Goal: Check status

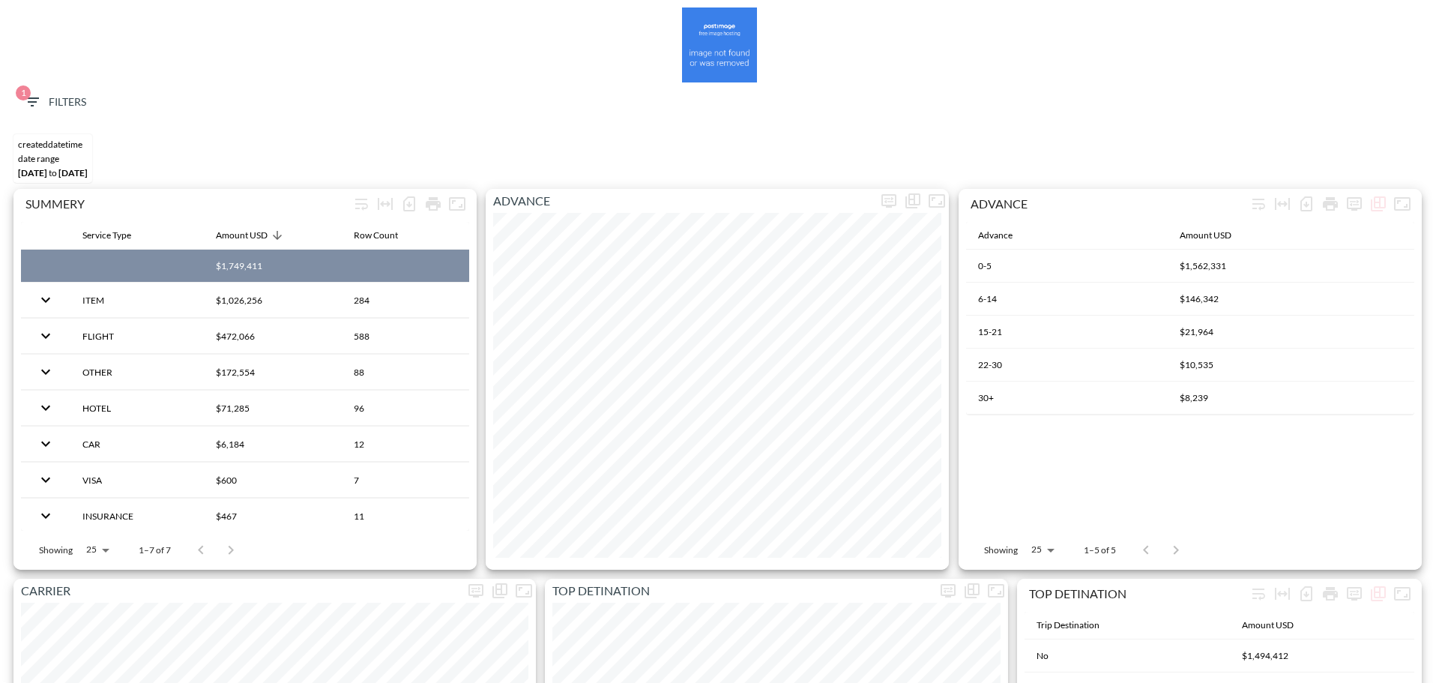
click at [54, 98] on span "1 Filters" at bounding box center [54, 102] width 63 height 19
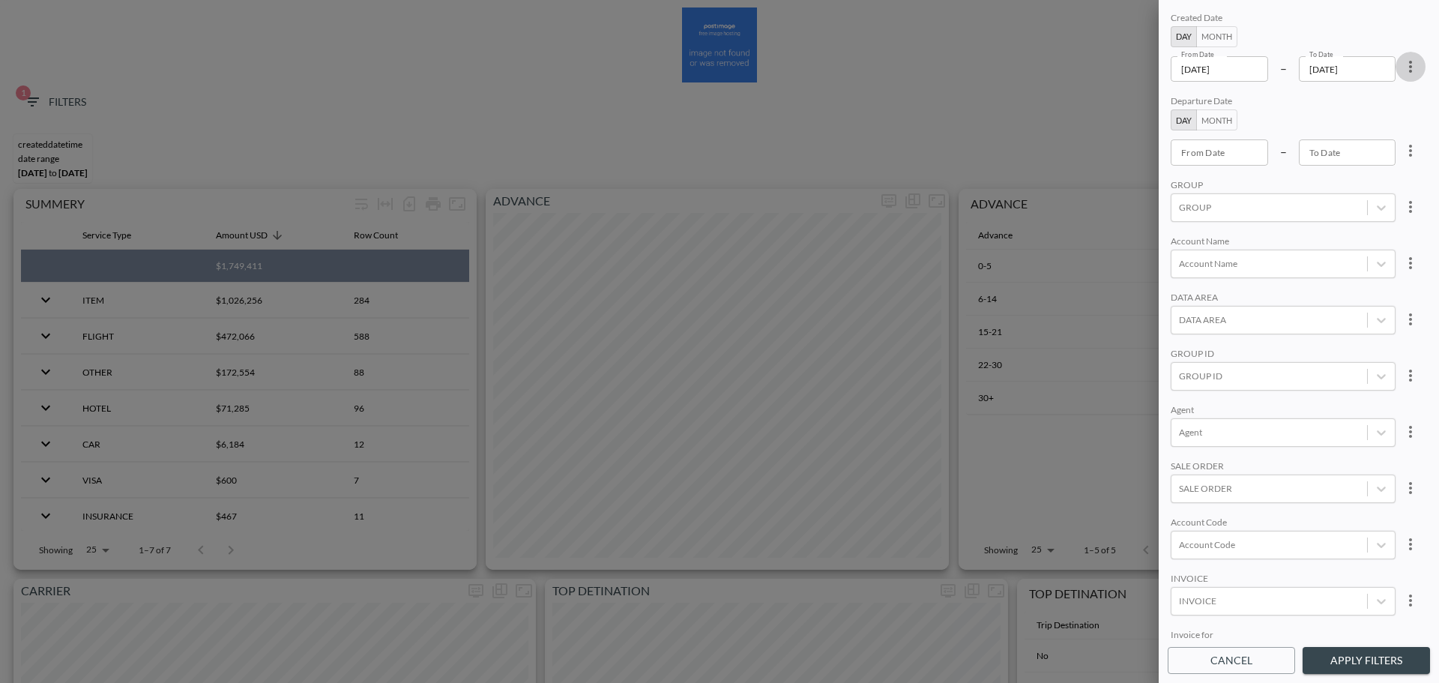
click at [1407, 64] on icon "more" at bounding box center [1410, 67] width 18 height 18
click at [1381, 113] on li "Clear" at bounding box center [1354, 101] width 135 height 27
click at [1219, 72] on input "YYYY-MM-DD" at bounding box center [1219, 68] width 97 height 25
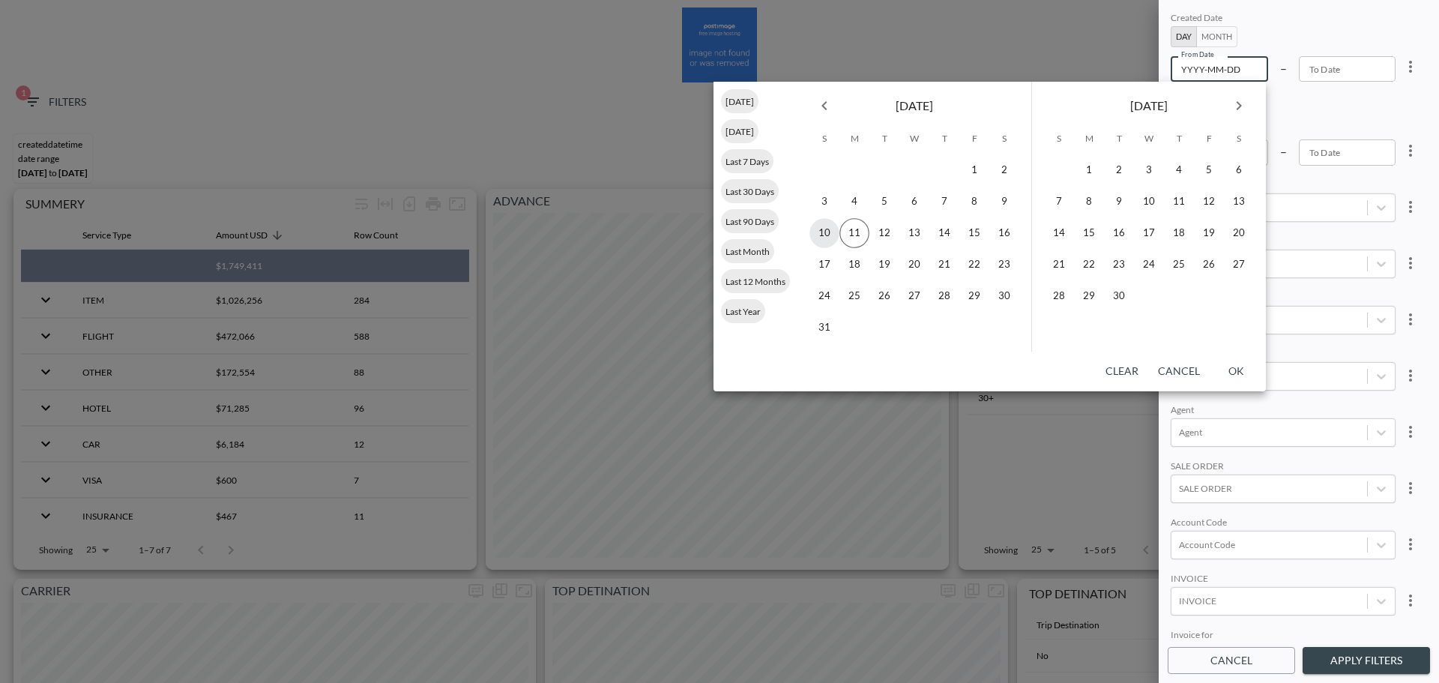
click at [816, 235] on button "10" at bounding box center [824, 233] width 30 height 30
type input "[DATE]"
type input "YYYY-MM-DD"
click at [820, 232] on button "10" at bounding box center [824, 233] width 30 height 30
type input "[DATE]"
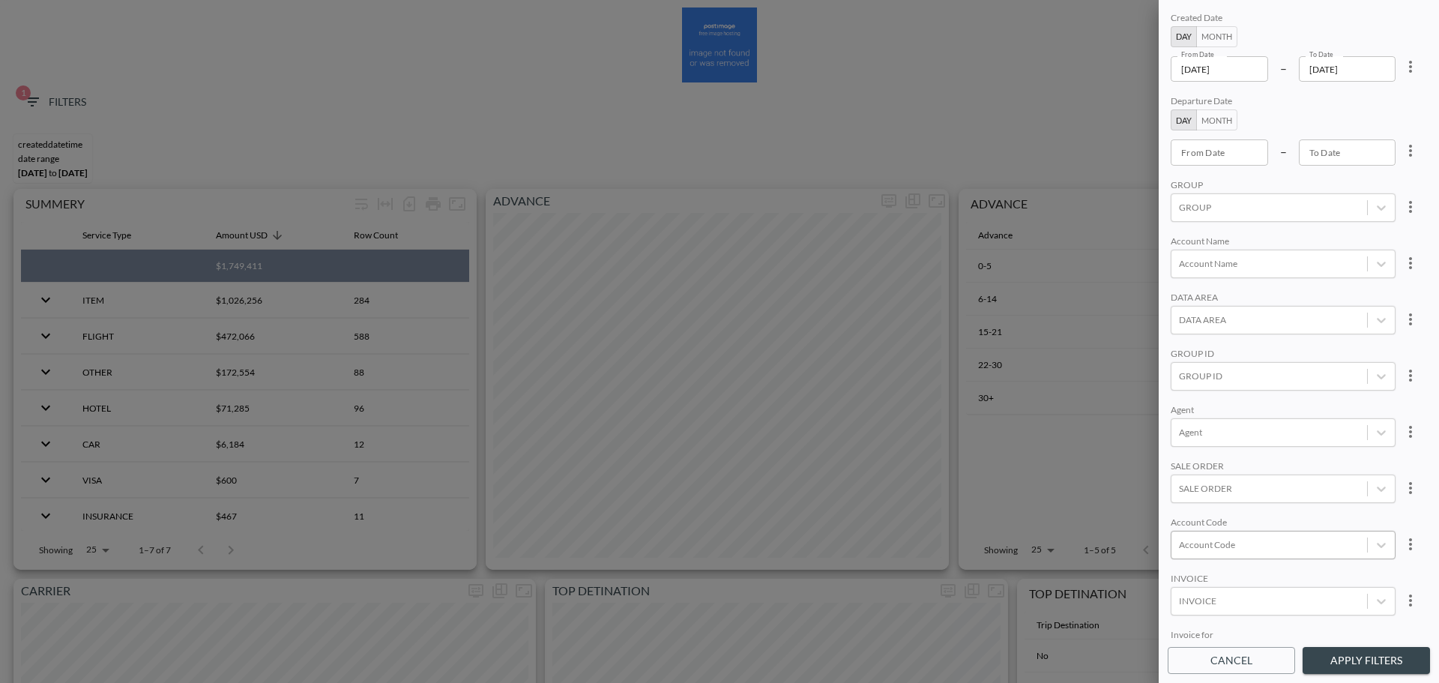
click at [1251, 542] on div at bounding box center [1269, 544] width 181 height 14
click at [1173, 501] on input "RIKI" at bounding box center [1181, 495] width 31 height 31
type input "riki"
click at [1269, 461] on div "SALE ORDER" at bounding box center [1283, 467] width 225 height 14
click at [1353, 669] on button "Apply Filters" at bounding box center [1365, 661] width 127 height 28
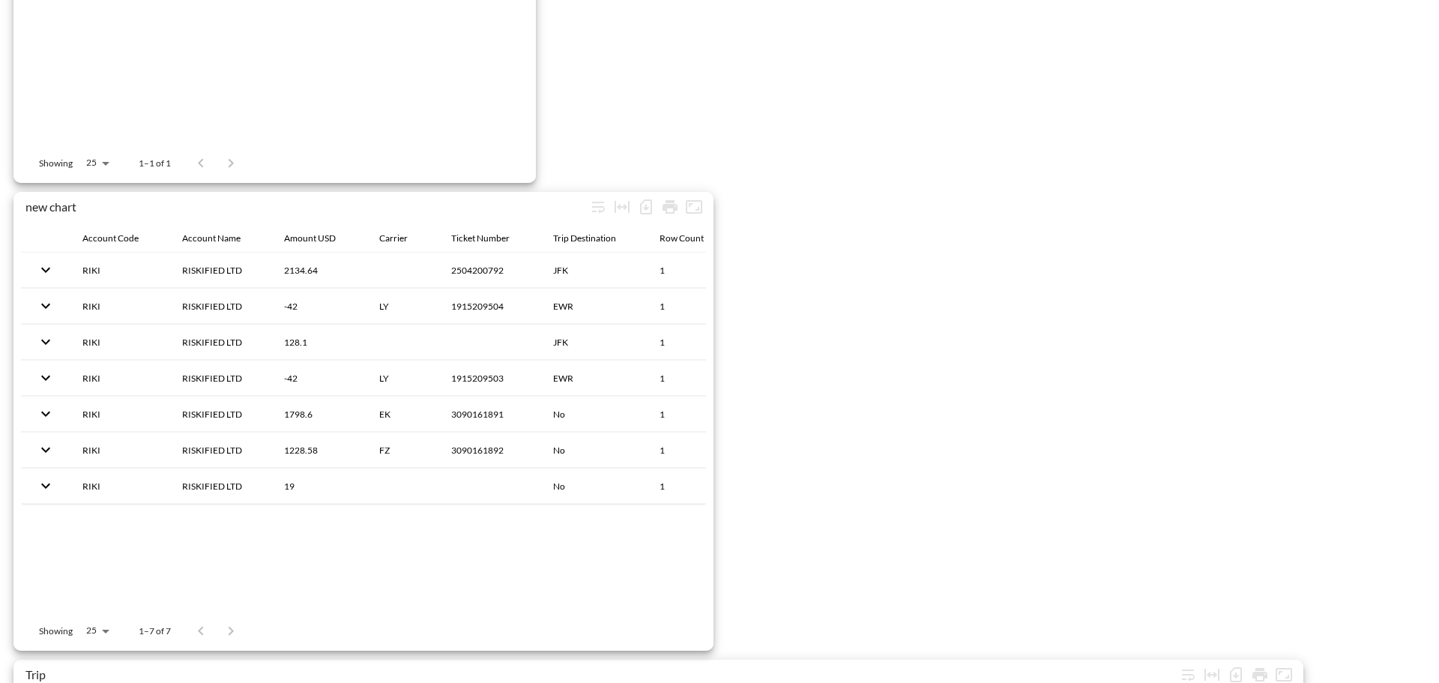
scroll to position [2357, 0]
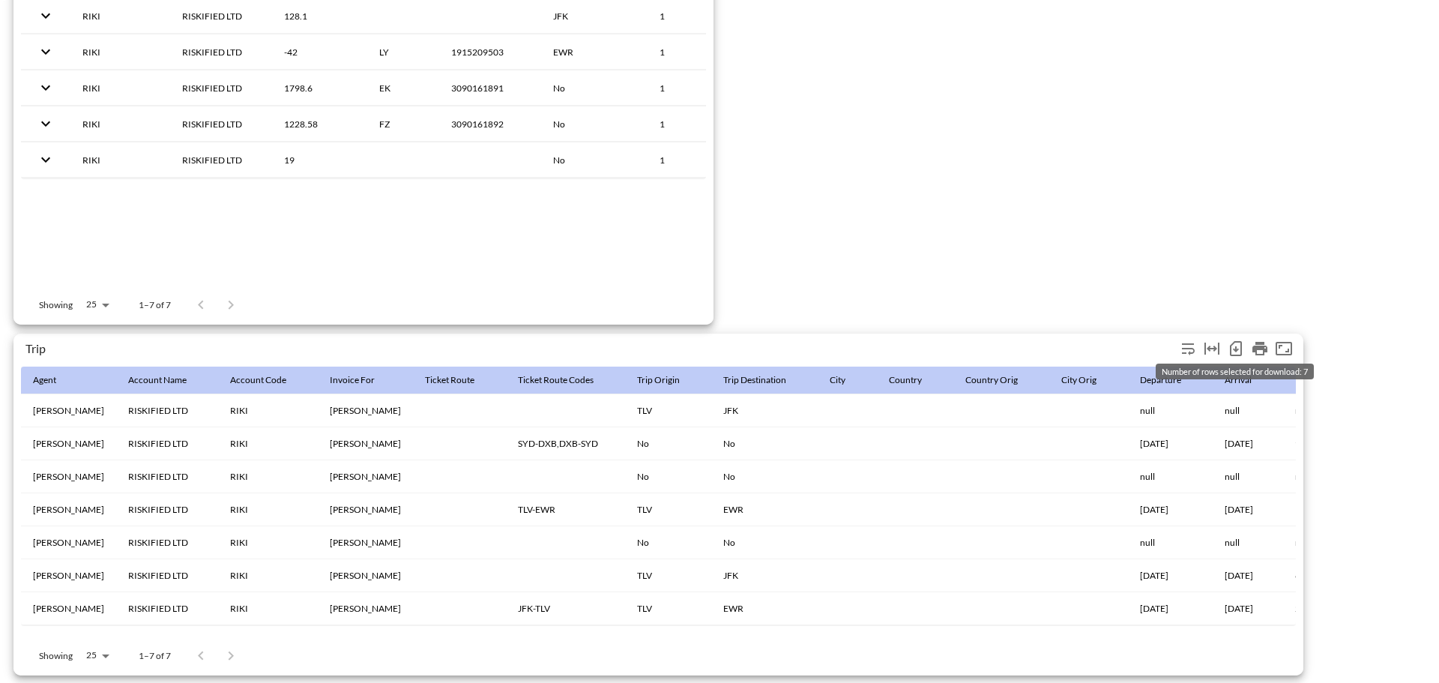
click at [1239, 339] on icon "Number of rows selected for download: 7" at bounding box center [1236, 348] width 18 height 18
